Goal: Task Accomplishment & Management: Complete application form

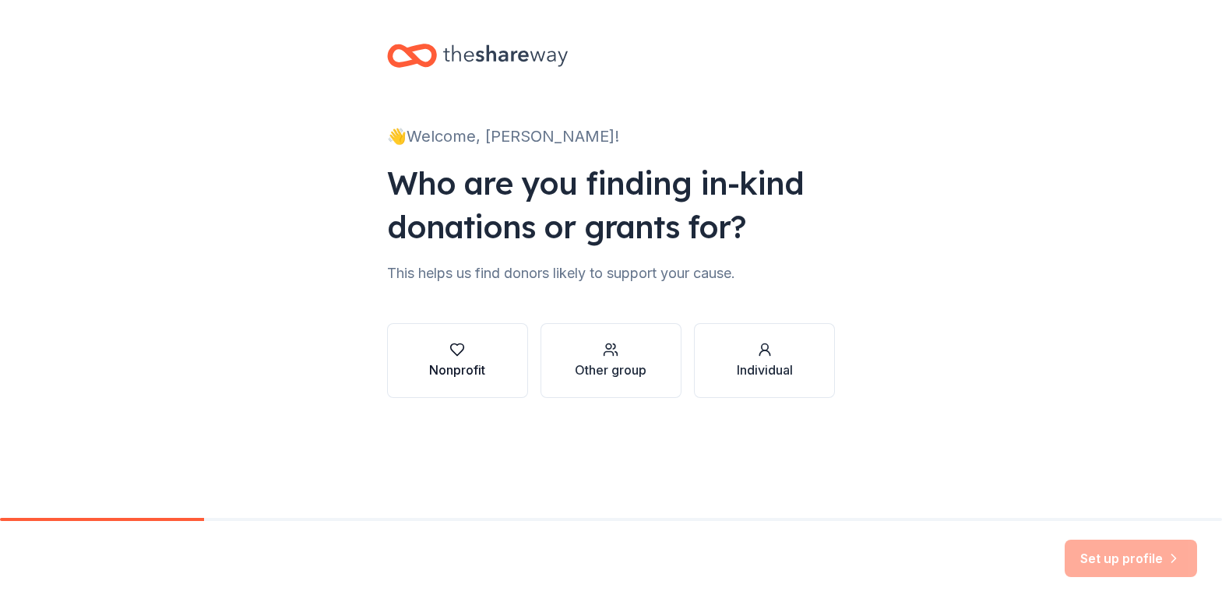
click at [471, 357] on div "Nonprofit" at bounding box center [457, 360] width 56 height 37
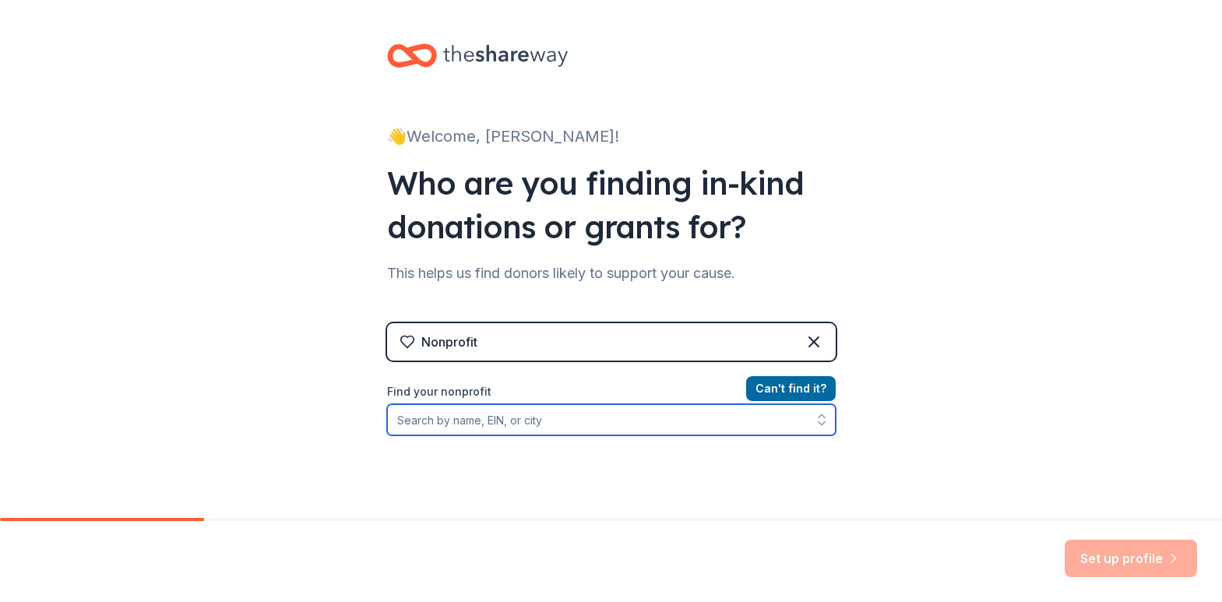
click at [490, 424] on input "Find your nonprofit" at bounding box center [611, 419] width 448 height 31
type input "[DEMOGRAPHIC_DATA] collective"
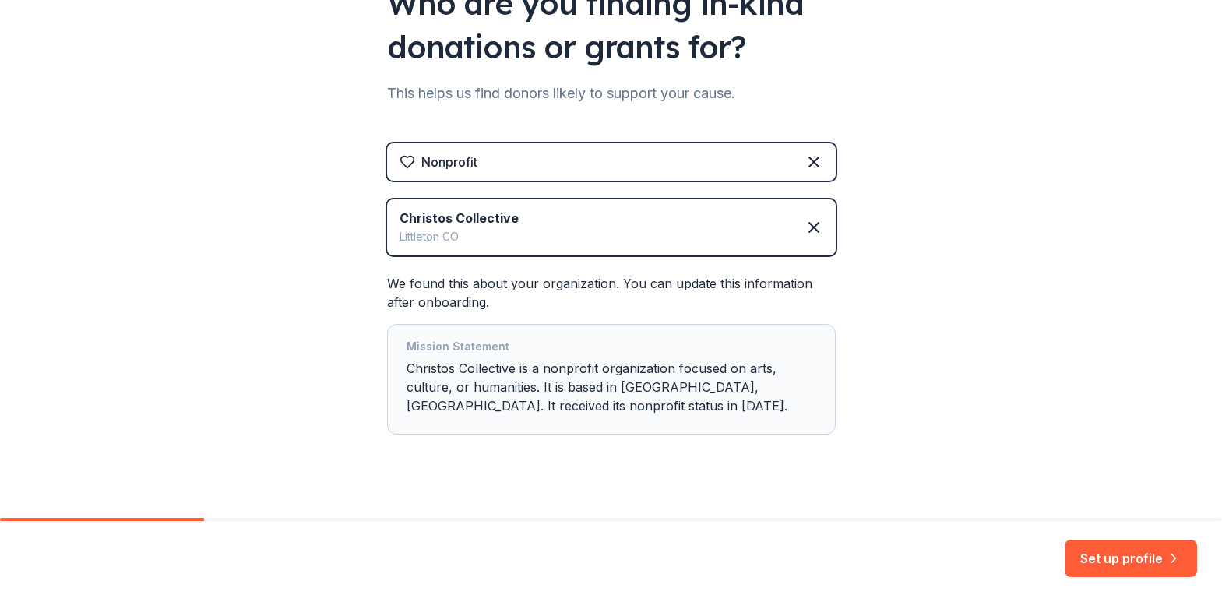
scroll to position [202, 0]
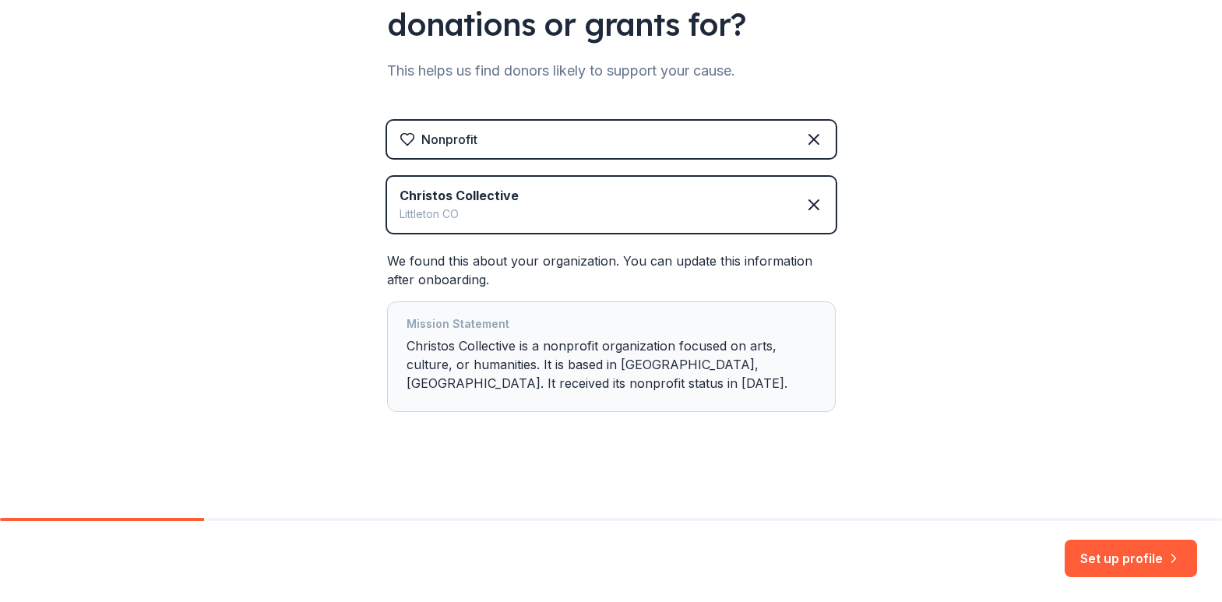
click at [1014, 380] on div "👋 Welcome, [PERSON_NAME]! Who are you finding in-kind donations or grants for? …" at bounding box center [611, 158] width 1222 height 720
click at [1142, 552] on button "Set up profile" at bounding box center [1130, 558] width 132 height 37
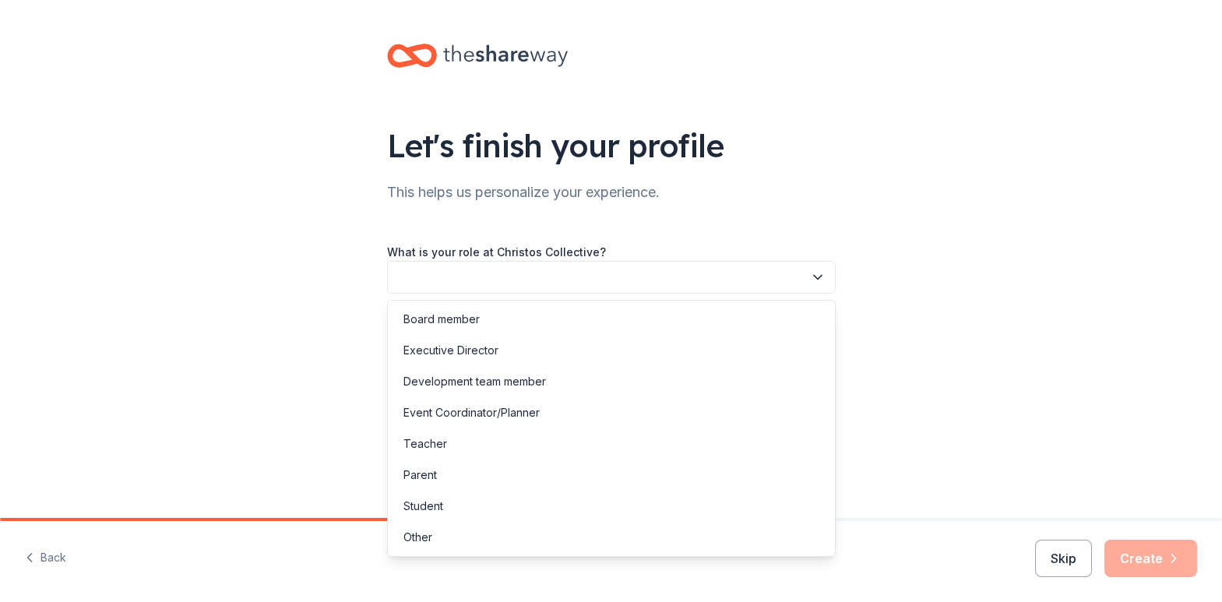
click at [562, 276] on button "button" at bounding box center [611, 277] width 448 height 33
click at [441, 535] on div "Other" at bounding box center [611, 537] width 441 height 31
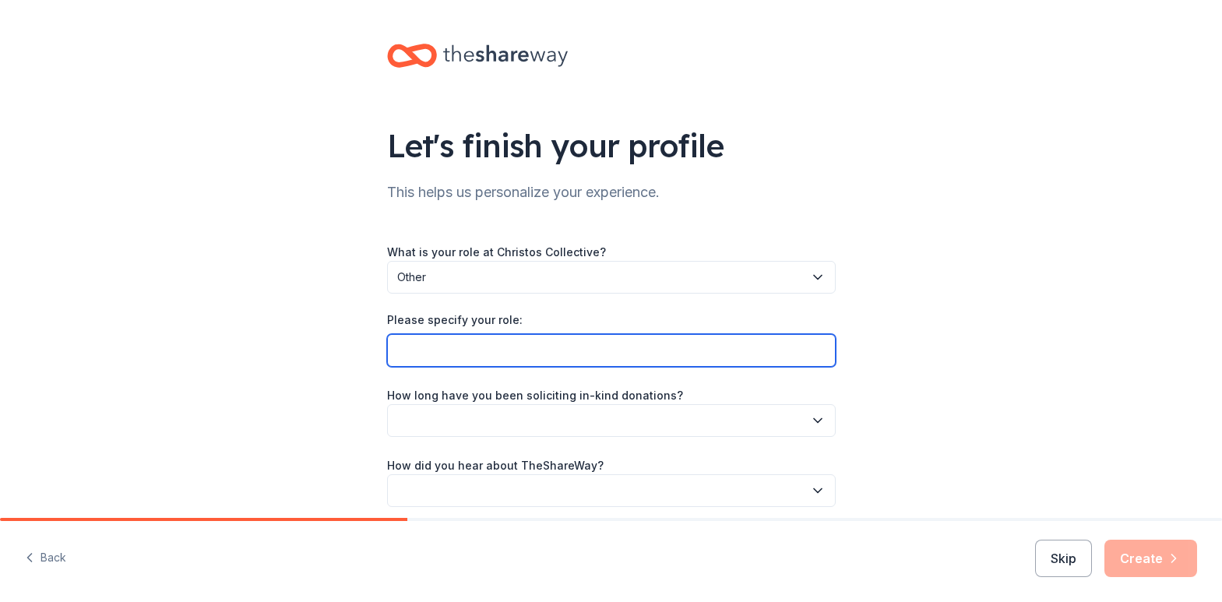
click at [481, 346] on input "Please specify your role:" at bounding box center [611, 350] width 448 height 33
type input "Member"
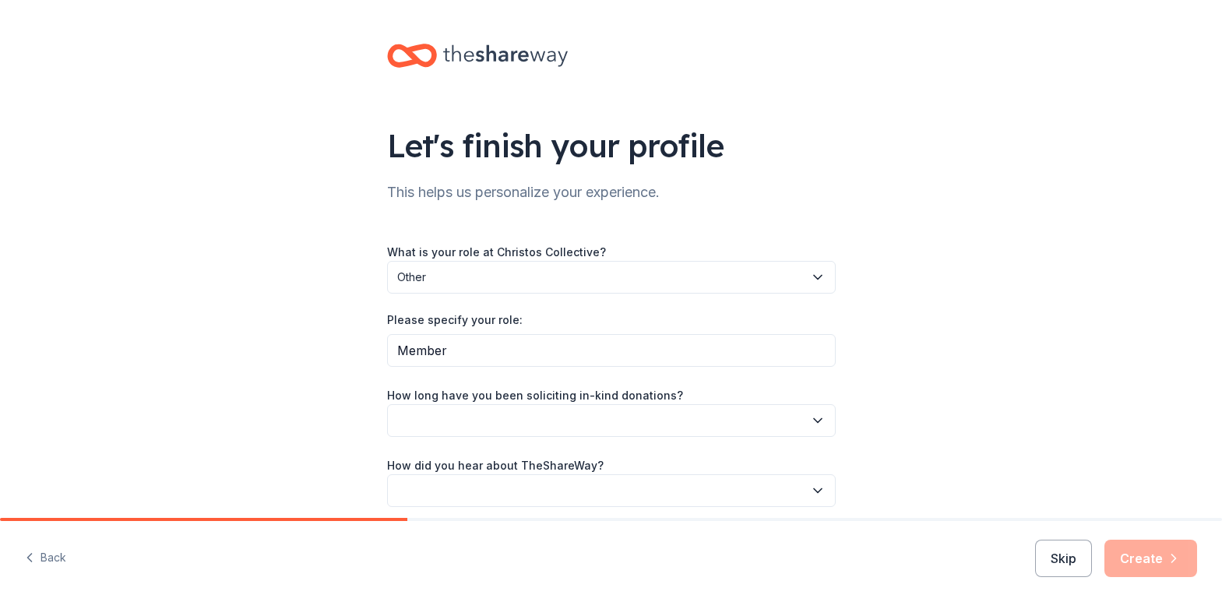
click at [610, 420] on button "button" at bounding box center [611, 420] width 448 height 33
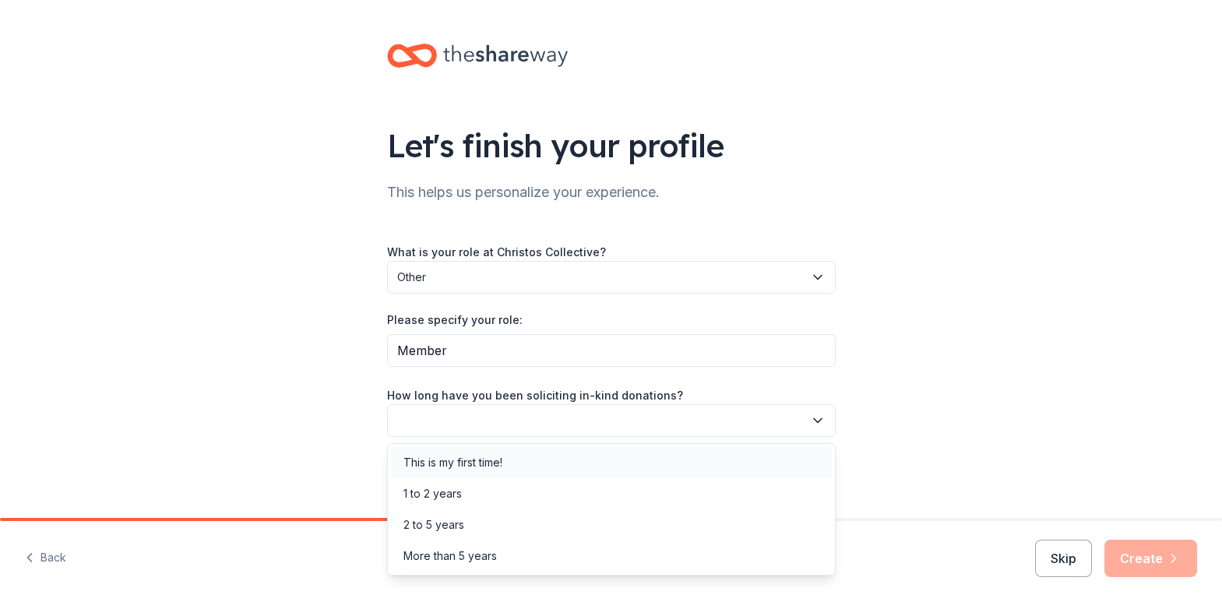
click at [485, 466] on div "This is my first time!" at bounding box center [452, 462] width 99 height 19
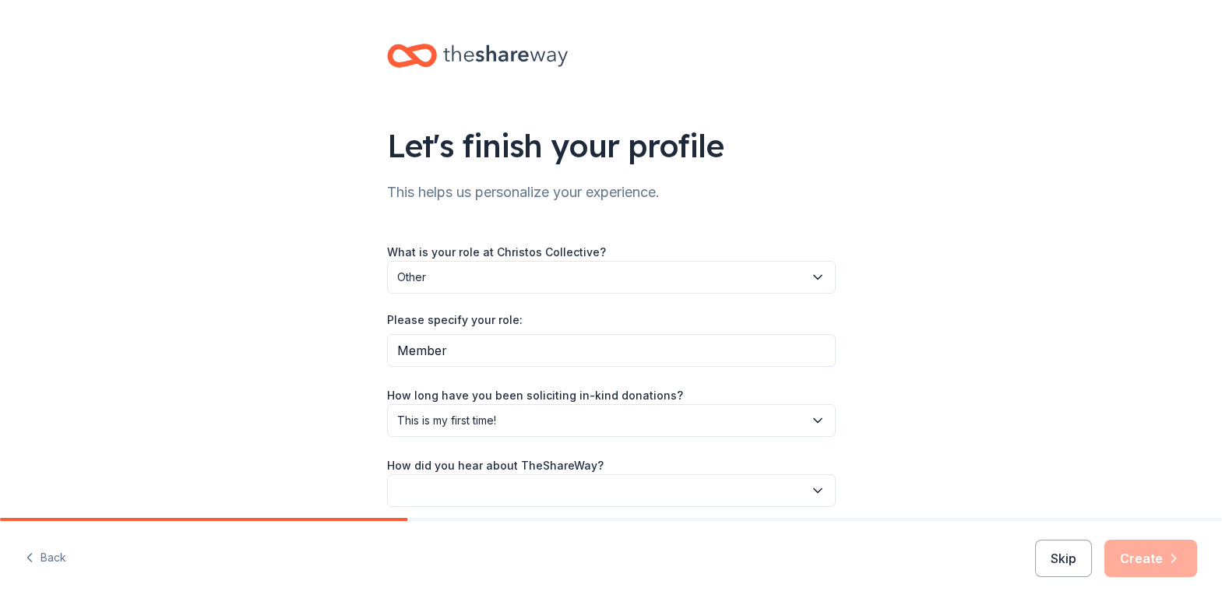
click at [479, 491] on button "button" at bounding box center [611, 490] width 448 height 33
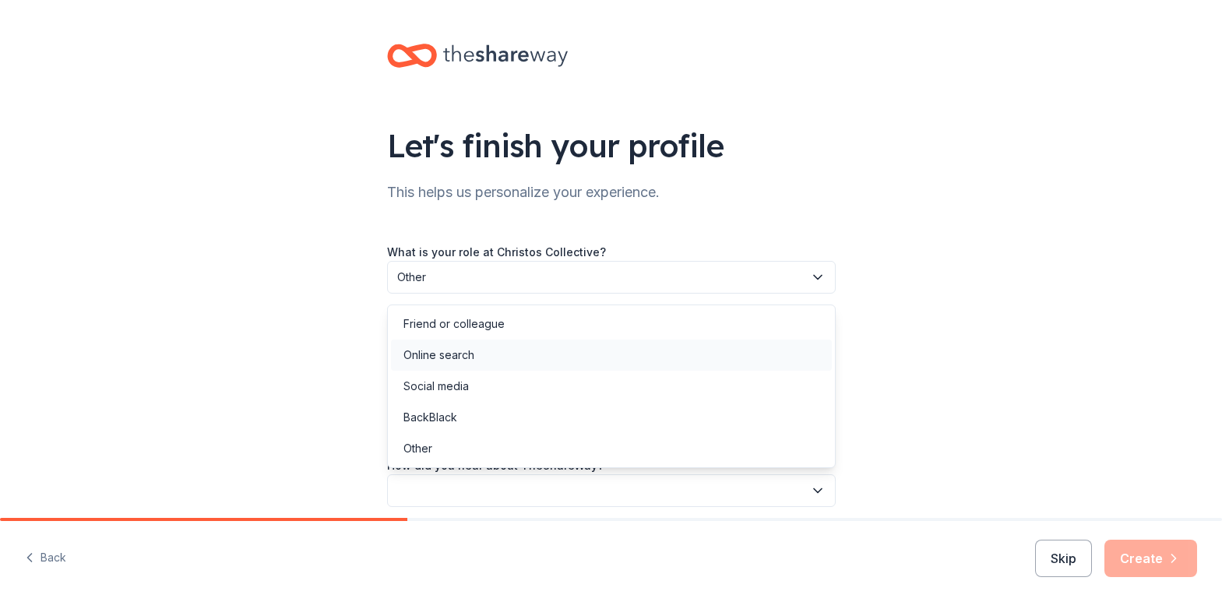
click at [475, 353] on div "Online search" at bounding box center [611, 354] width 441 height 31
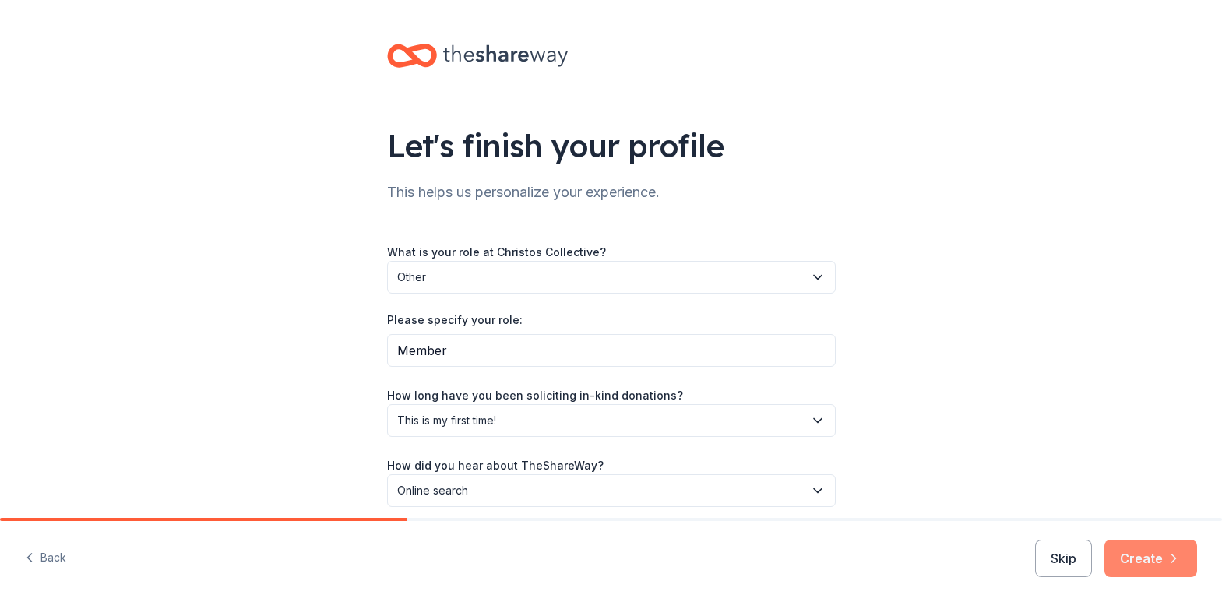
click at [1151, 551] on button "Create" at bounding box center [1150, 558] width 93 height 37
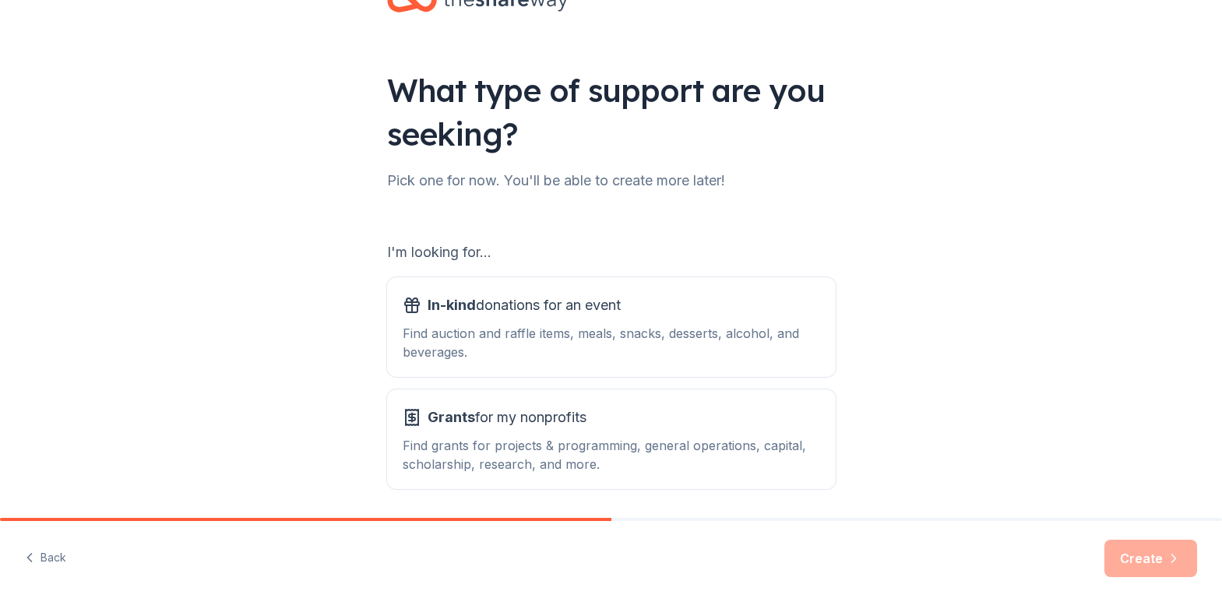
scroll to position [93, 0]
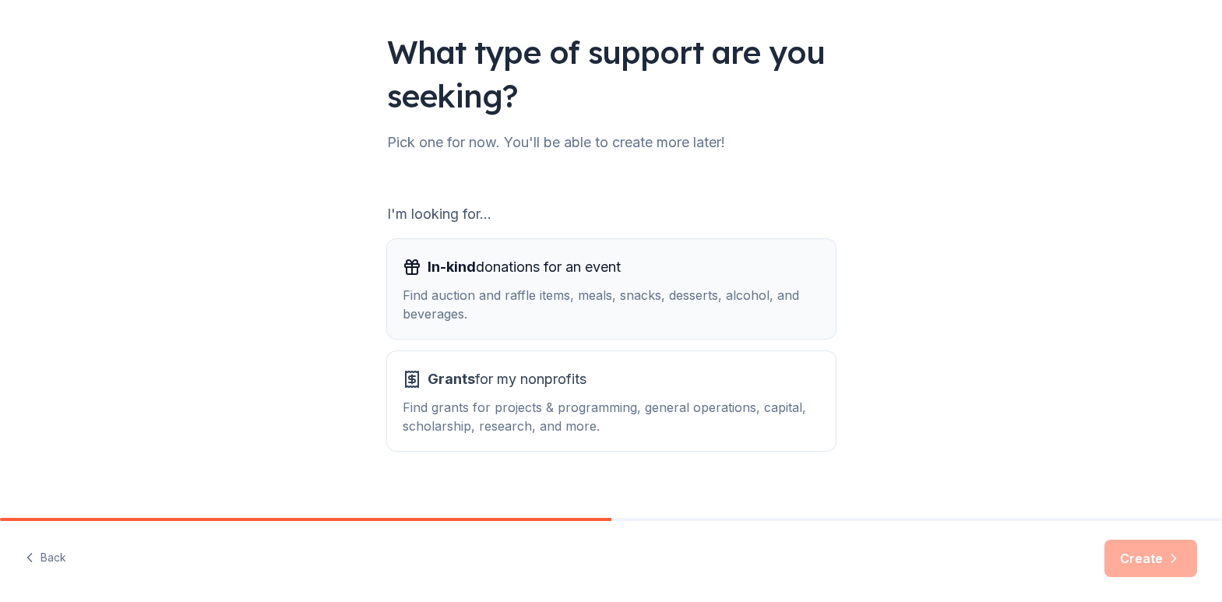
click at [633, 306] on div "Find auction and raffle items, meals, snacks, desserts, alcohol, and beverages." at bounding box center [610, 304] width 417 height 37
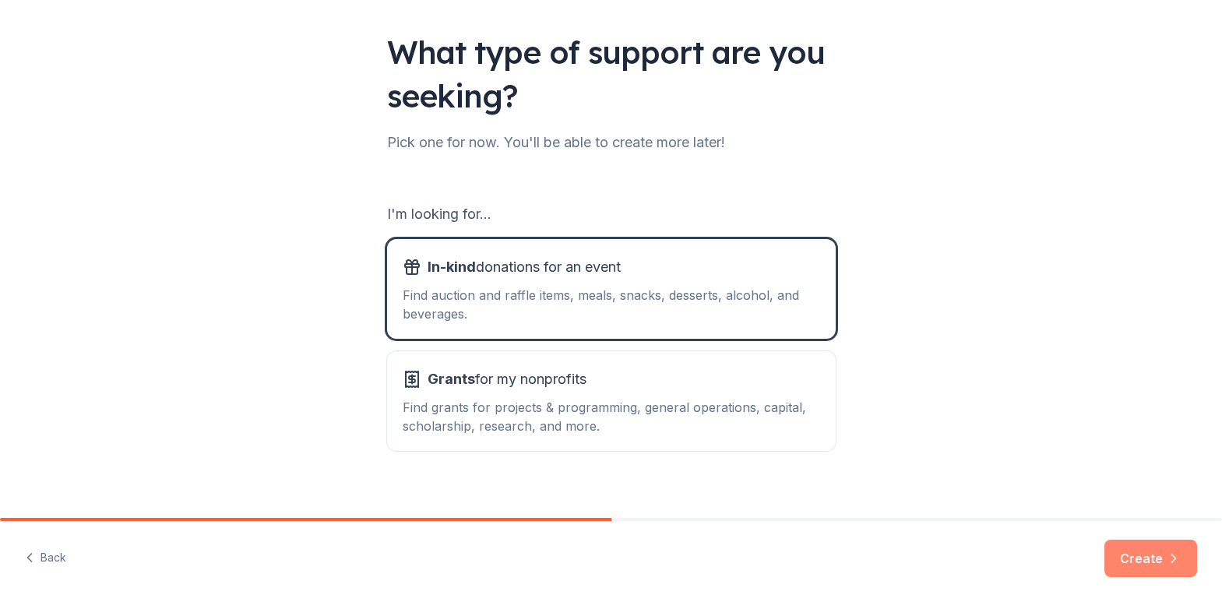
click at [1137, 561] on button "Create" at bounding box center [1150, 558] width 93 height 37
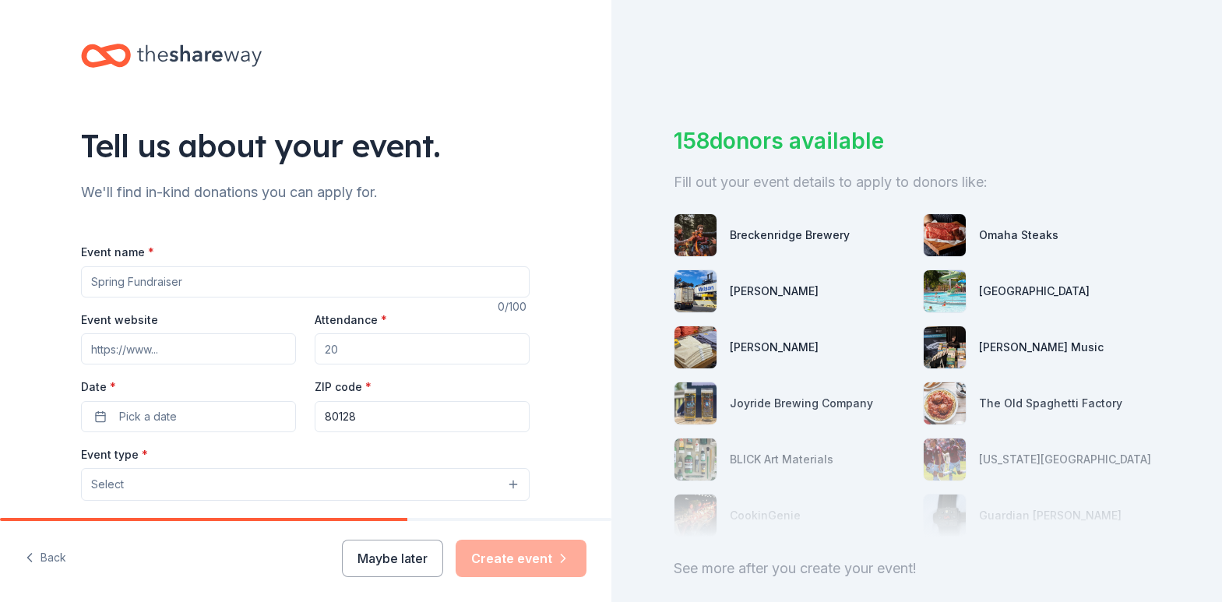
scroll to position [79, 0]
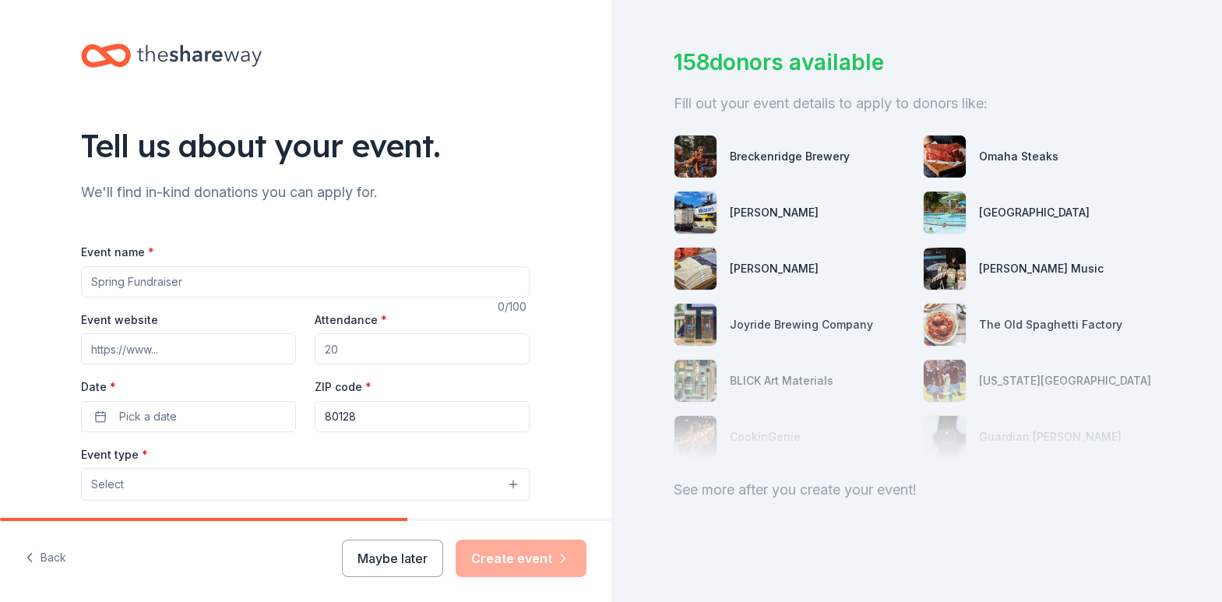
click at [189, 286] on input "Event name *" at bounding box center [305, 281] width 448 height 31
type input "Art Reception for the Christos Collective "Becoming" Art Exhibit"
click at [364, 356] on input "Attendance *" at bounding box center [422, 348] width 215 height 31
type input "200"
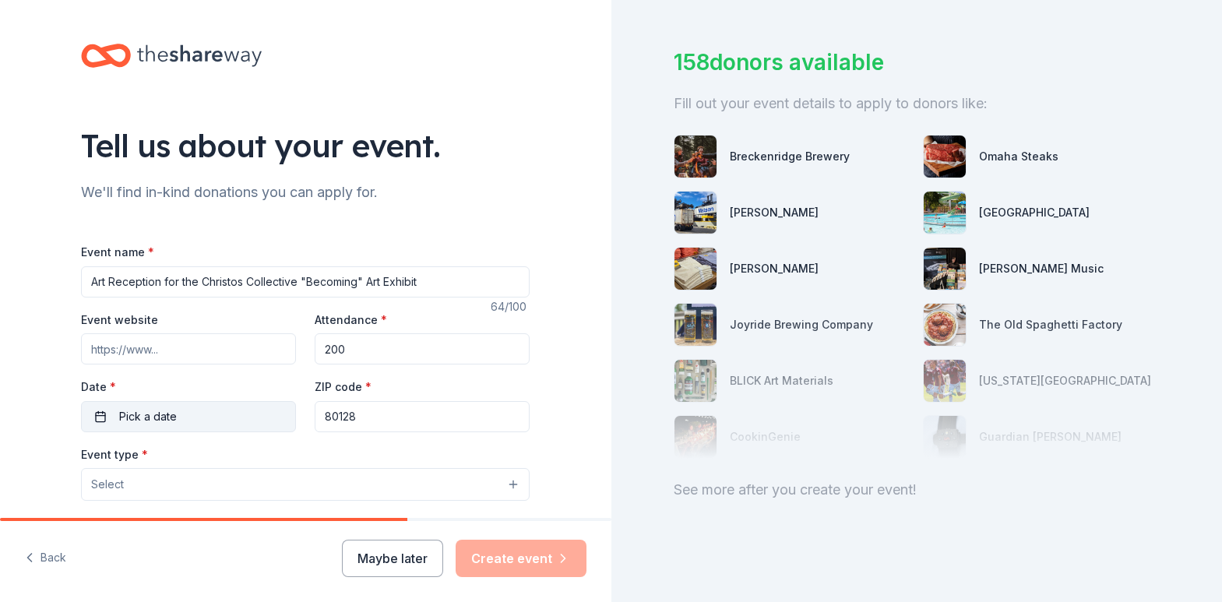
click at [191, 412] on button "Pick a date" at bounding box center [188, 416] width 215 height 31
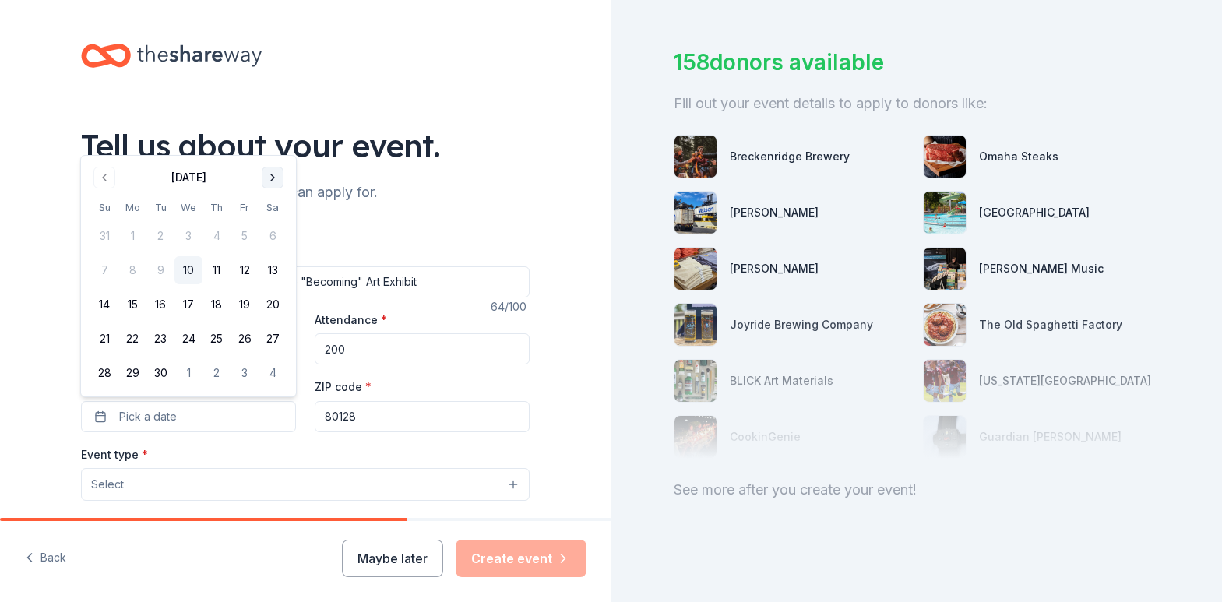
click at [272, 181] on button "Go to next month" at bounding box center [273, 178] width 22 height 22
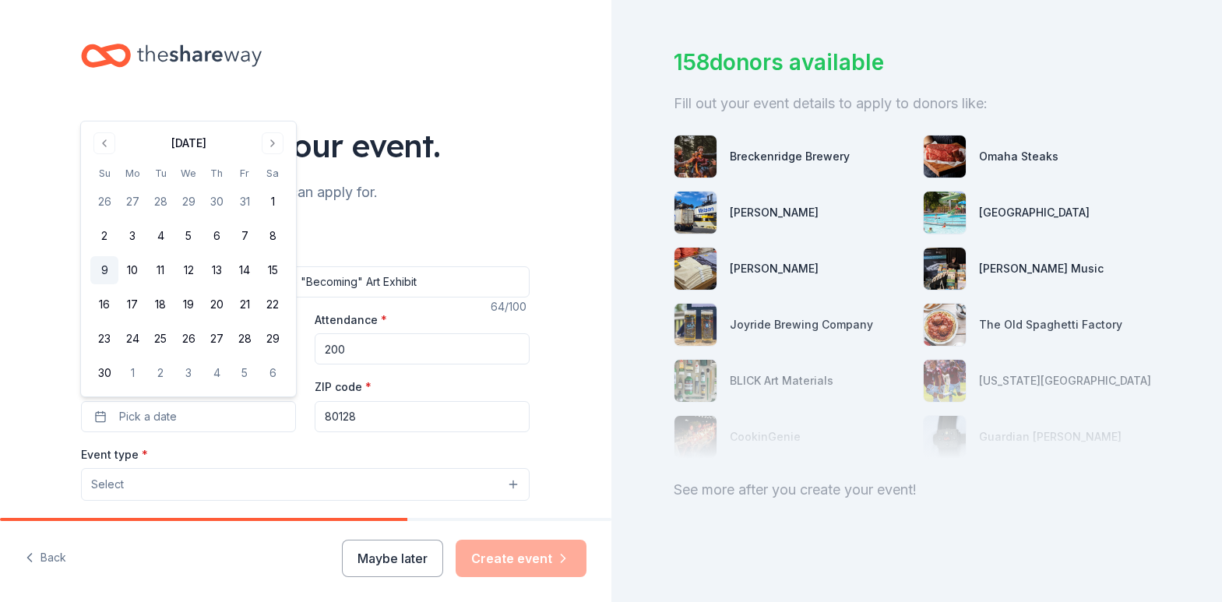
click at [95, 272] on button "9" at bounding box center [104, 270] width 28 height 28
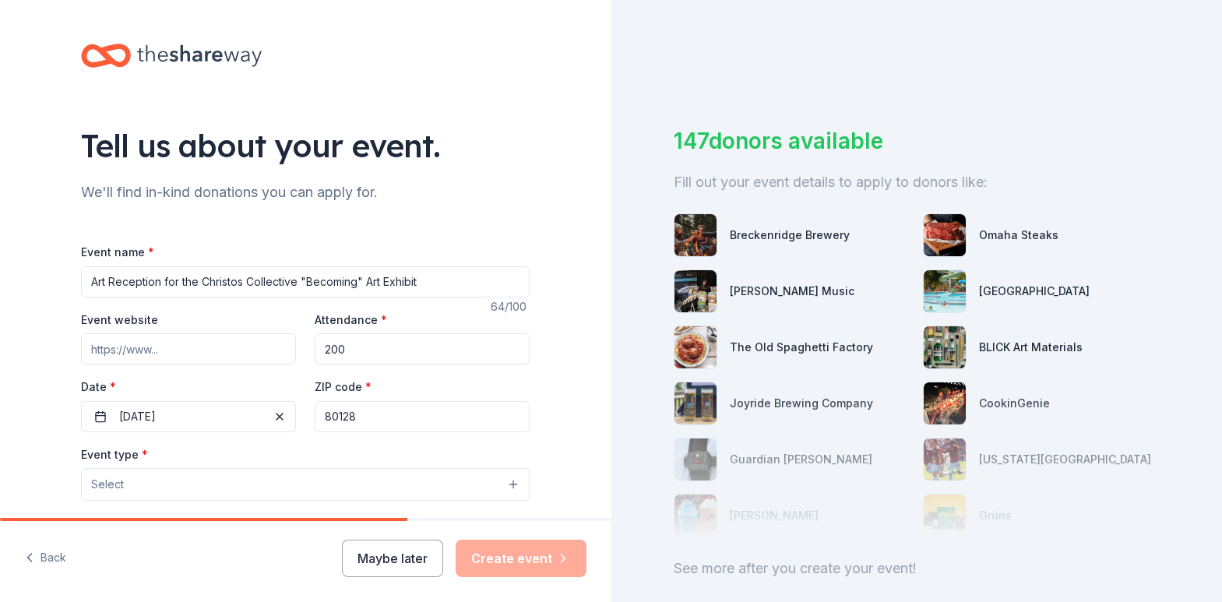
drag, startPoint x: 374, startPoint y: 414, endPoint x: 307, endPoint y: 414, distance: 67.7
click at [315, 414] on input "80128" at bounding box center [422, 416] width 215 height 31
paste input "302"
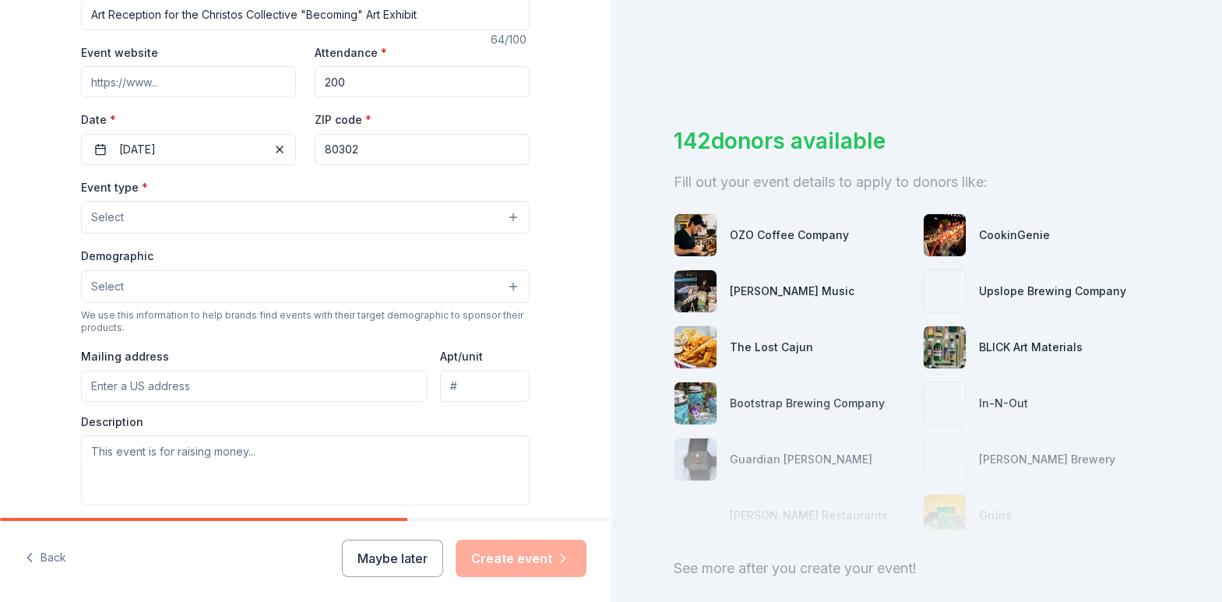
scroll to position [280, 0]
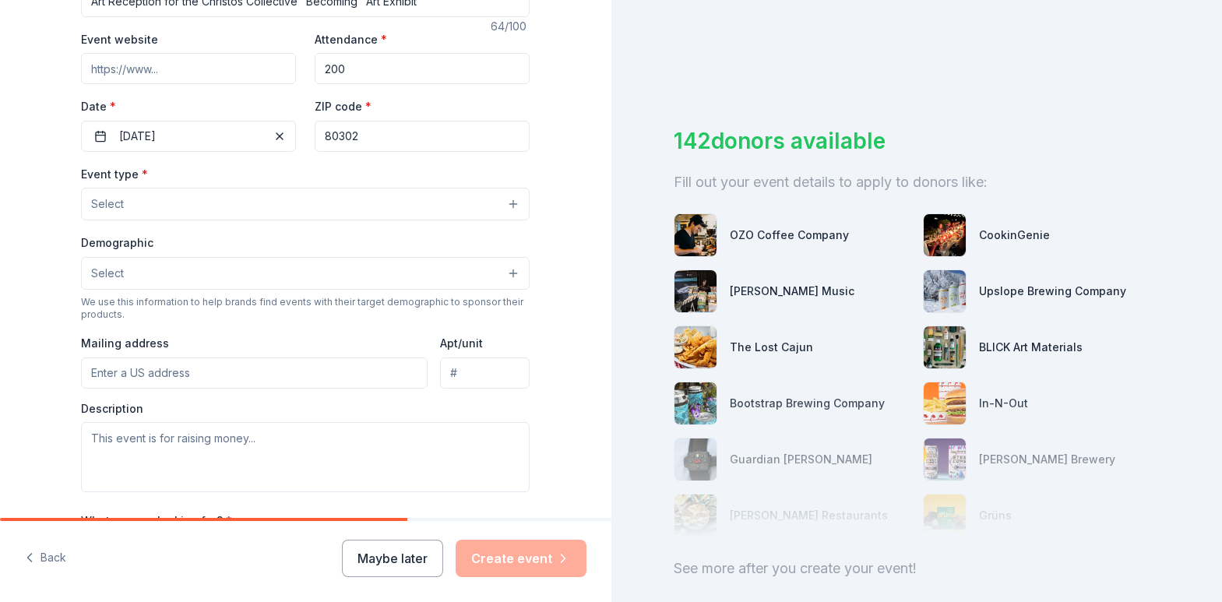
type input "80302"
click at [522, 202] on button "Select" at bounding box center [305, 204] width 448 height 33
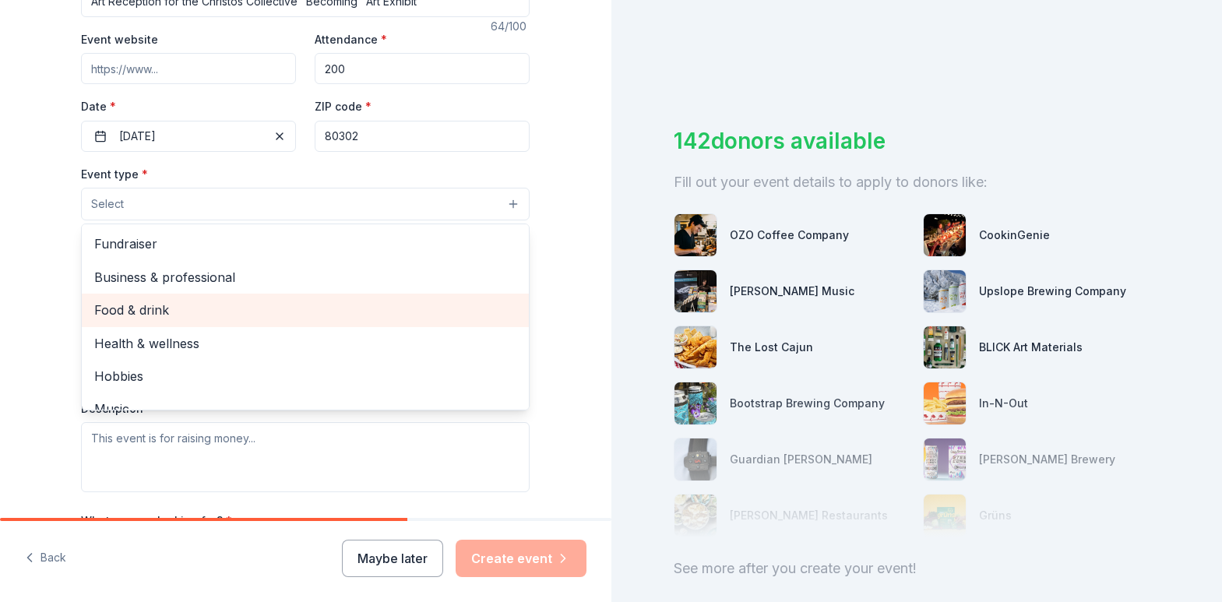
scroll to position [52, 0]
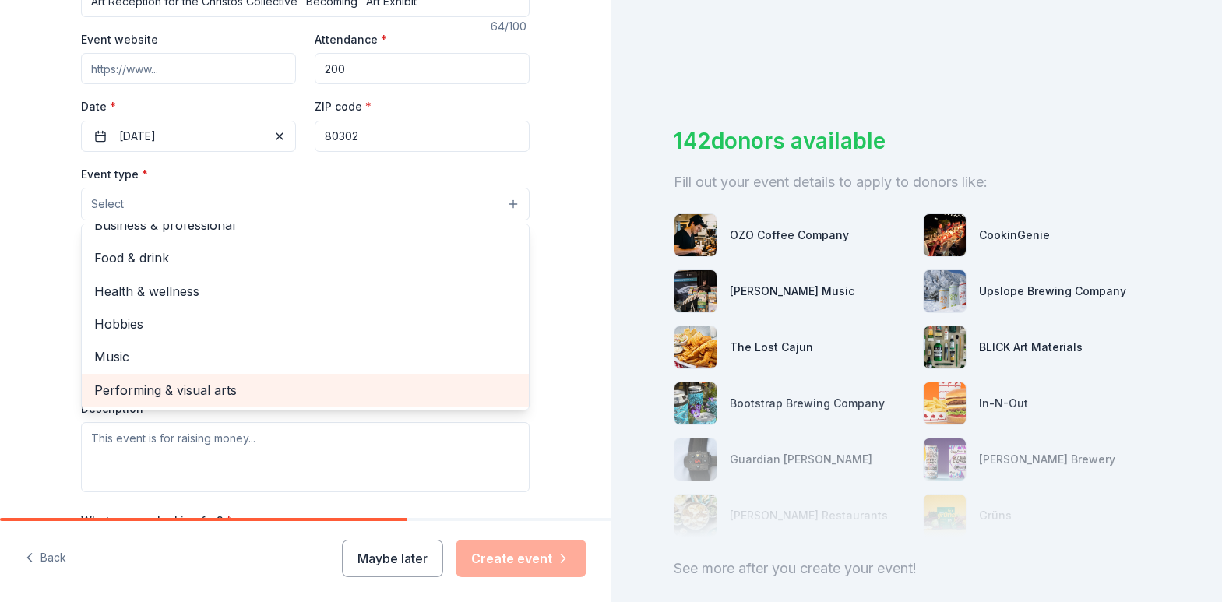
click at [199, 392] on span "Performing & visual arts" at bounding box center [305, 390] width 422 height 20
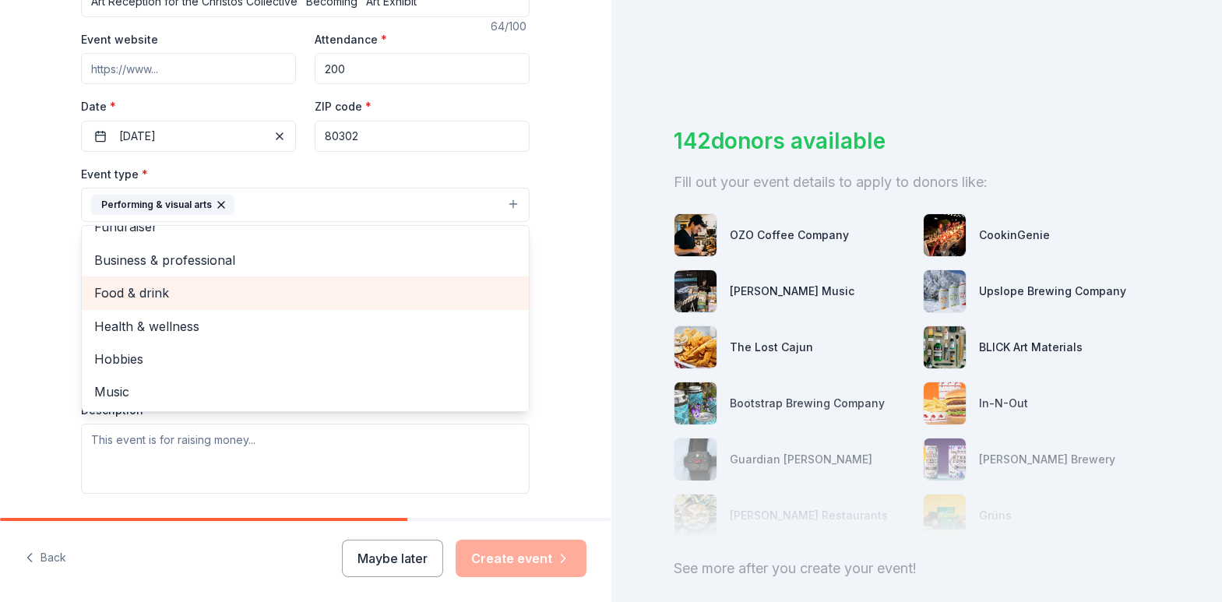
click at [223, 297] on span "Food & drink" at bounding box center [305, 293] width 422 height 20
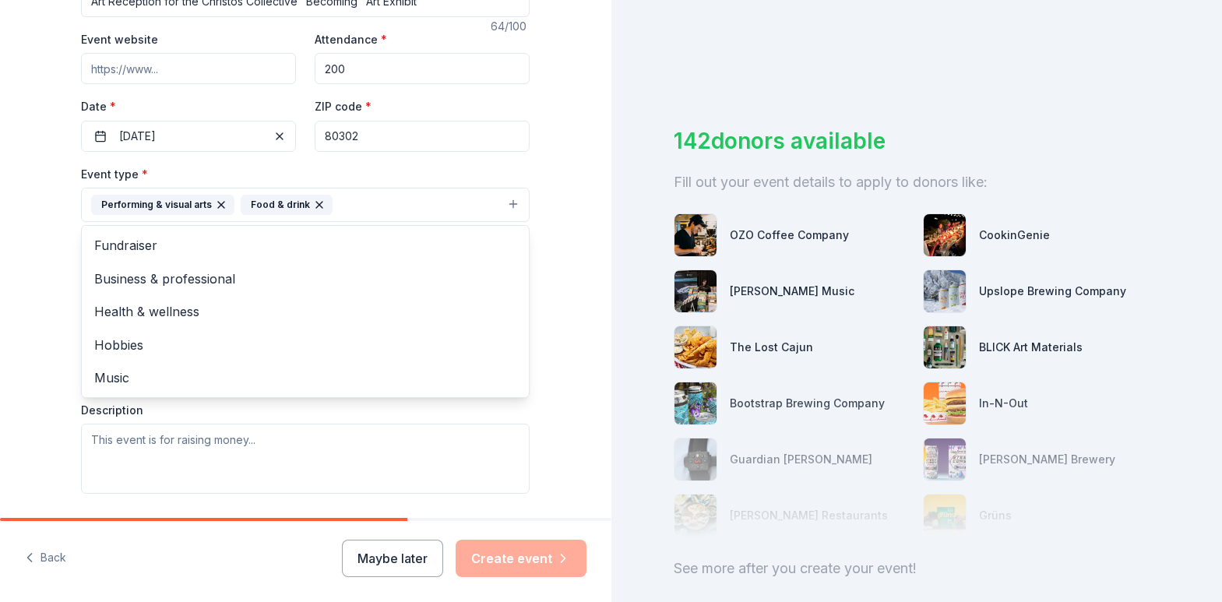
click at [37, 242] on div "Tell us about your event. We'll find in-kind donations you can apply for. Event…" at bounding box center [305, 239] width 611 height 1038
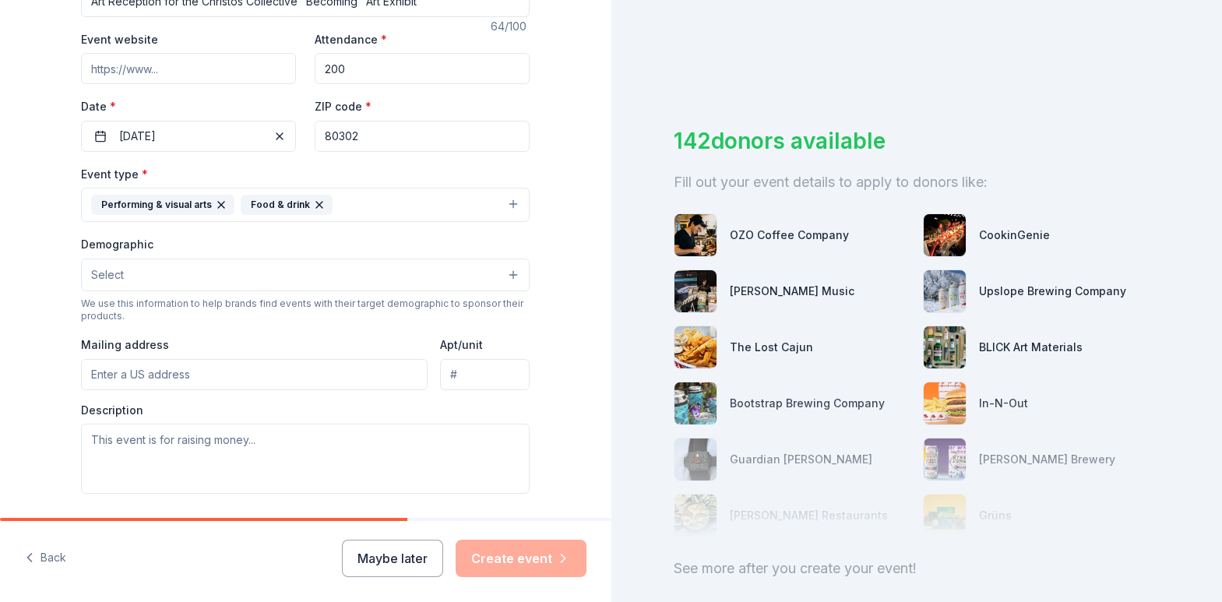
click at [164, 273] on button "Select" at bounding box center [305, 274] width 448 height 33
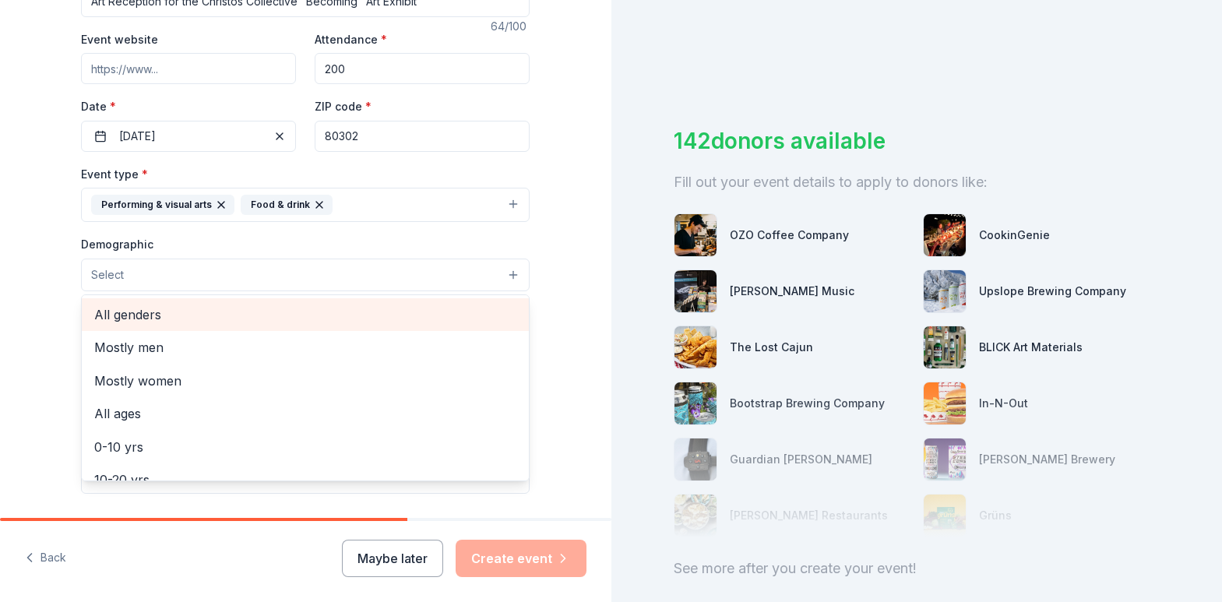
click at [170, 318] on span "All genders" at bounding box center [305, 314] width 422 height 20
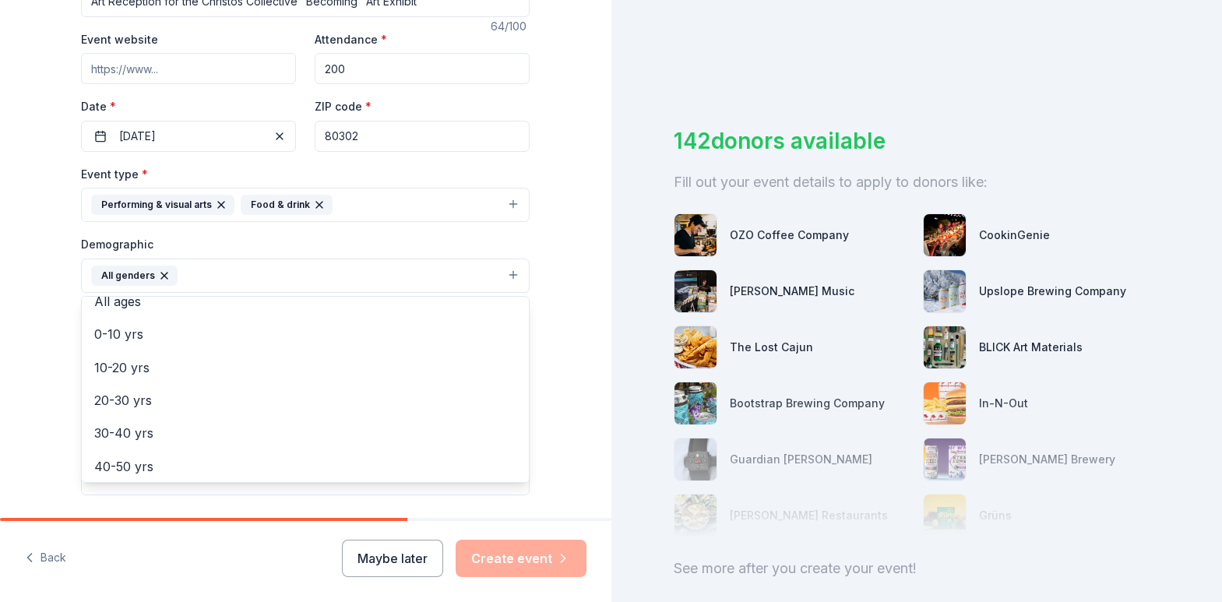
scroll to position [30, 0]
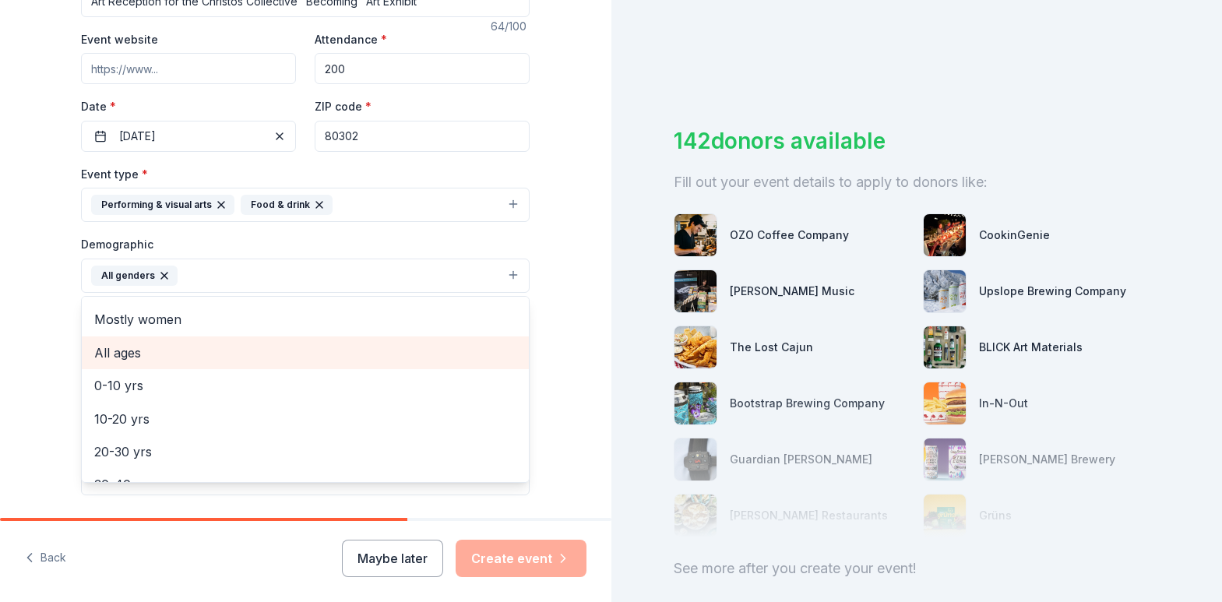
click at [187, 357] on span "All ages" at bounding box center [305, 353] width 422 height 20
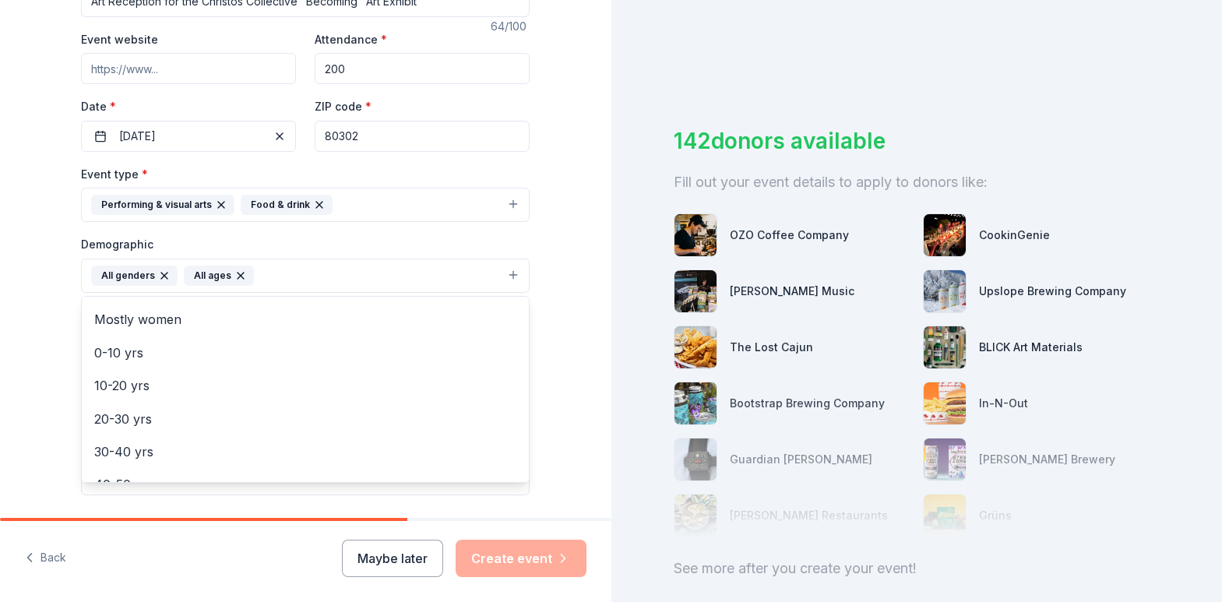
click at [15, 316] on div "Tell us about your event. We'll find in-kind donations you can apply for. Event…" at bounding box center [305, 239] width 611 height 1039
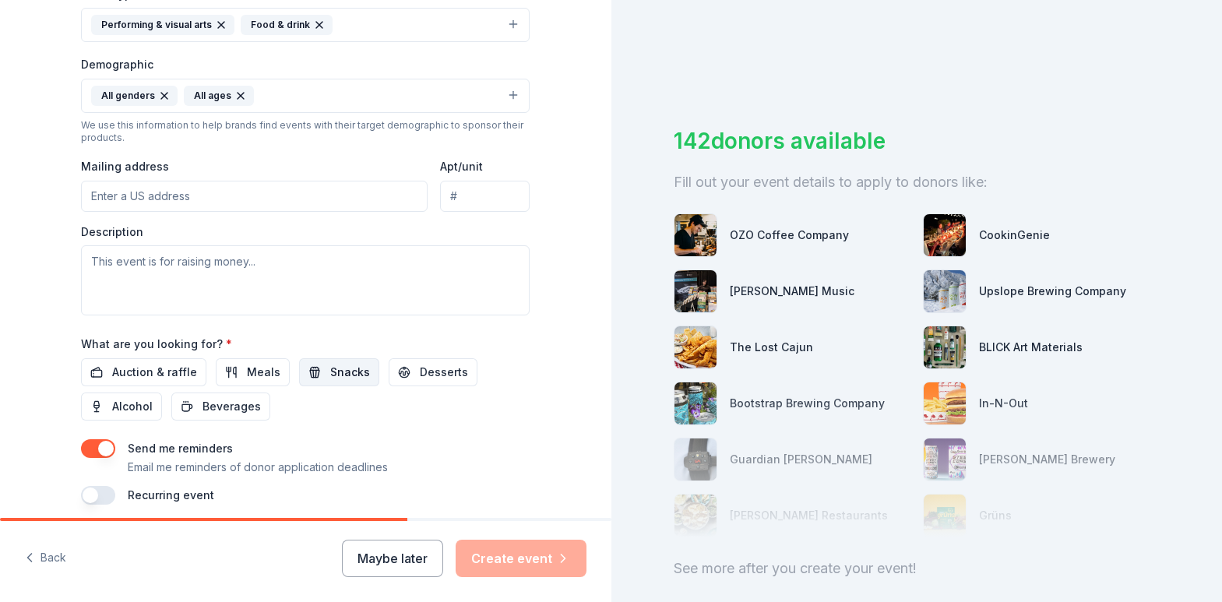
scroll to position [467, 0]
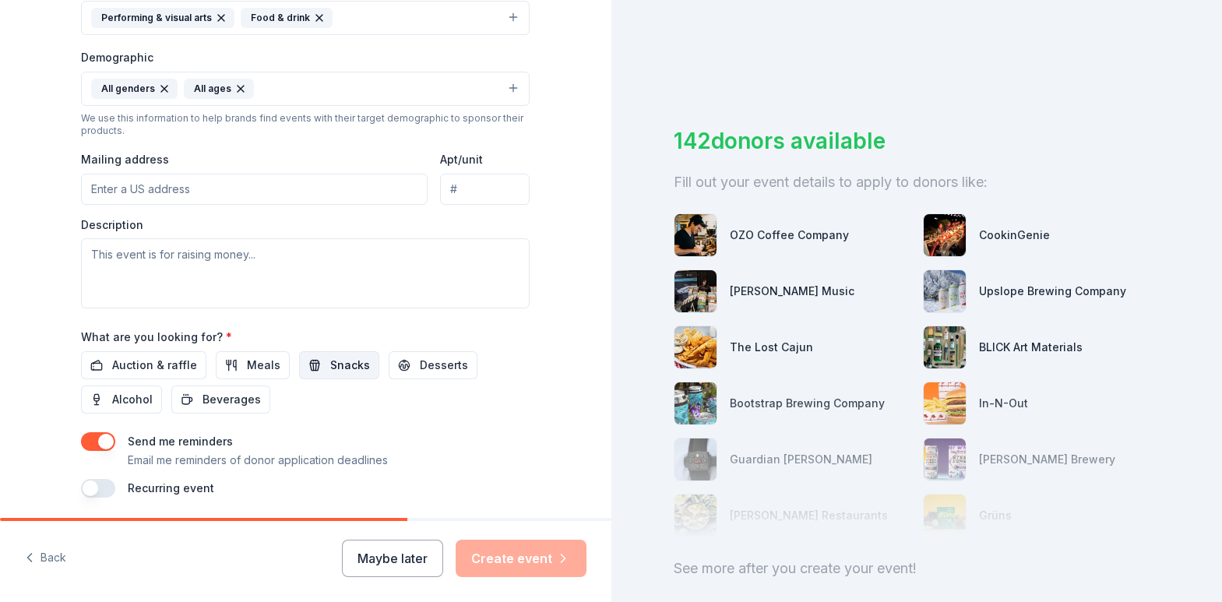
click at [333, 362] on span "Snacks" at bounding box center [350, 365] width 40 height 19
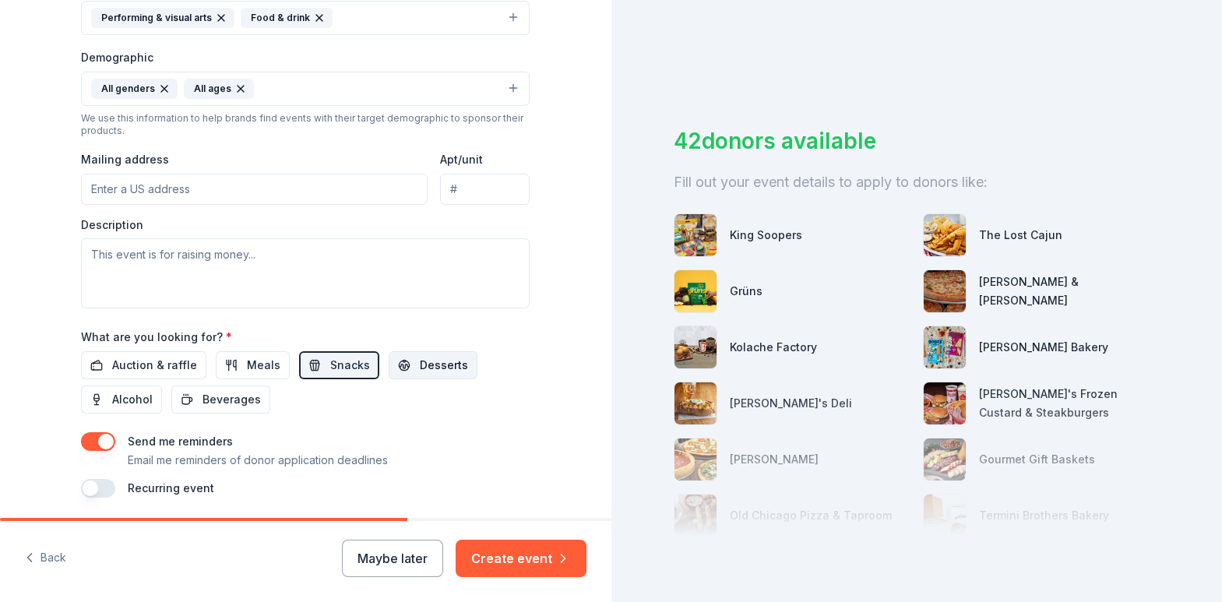
click at [438, 364] on span "Desserts" at bounding box center [444, 365] width 48 height 19
click at [225, 397] on span "Beverages" at bounding box center [231, 399] width 58 height 19
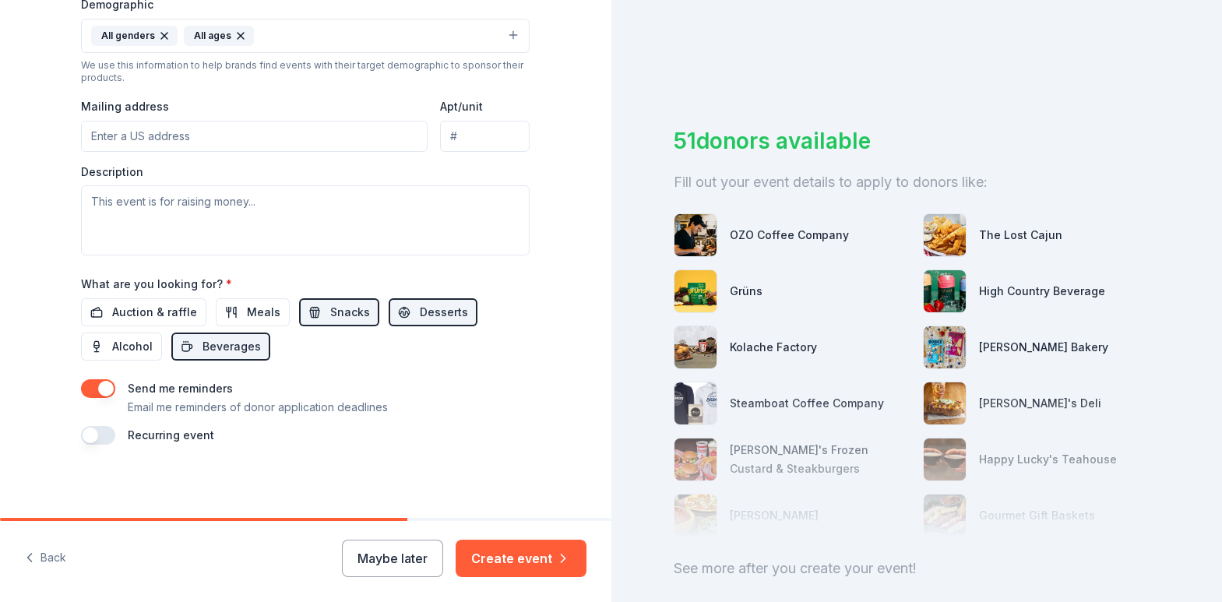
scroll to position [79, 0]
